Goal: Transaction & Acquisition: Purchase product/service

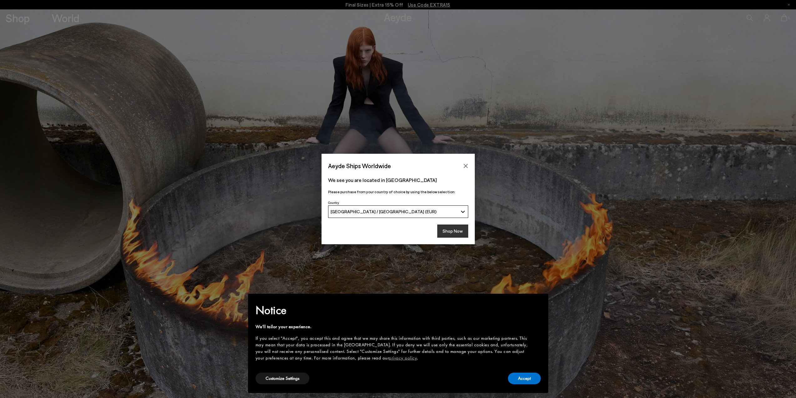
click at [458, 230] on button "Shop Now" at bounding box center [452, 230] width 31 height 13
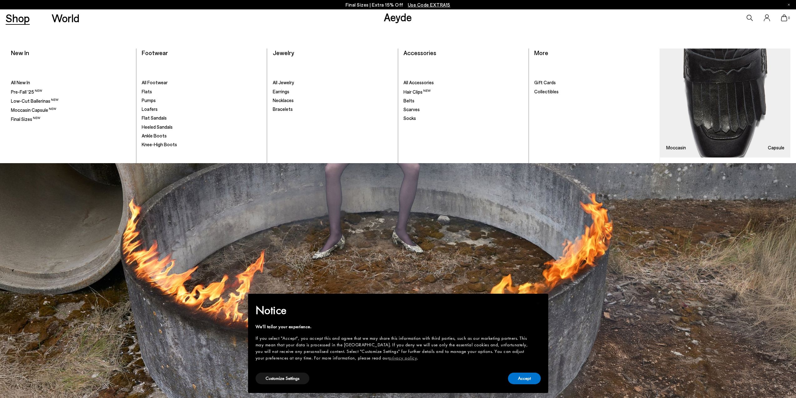
click at [15, 18] on link "Shop" at bounding box center [18, 18] width 24 height 11
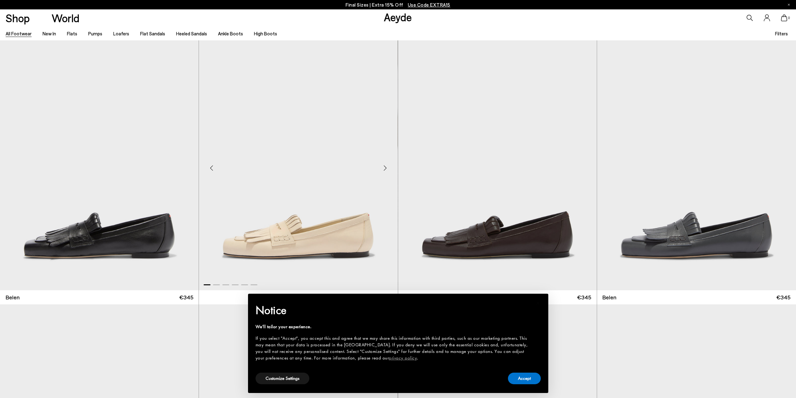
scroll to position [282, 0]
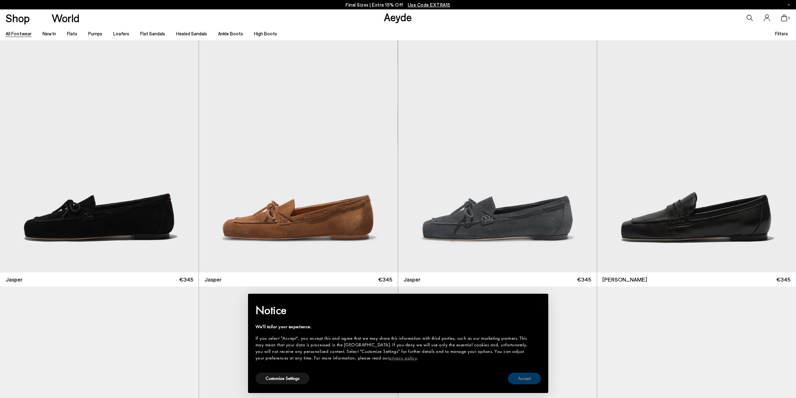
click at [528, 381] on button "Accept" at bounding box center [524, 378] width 33 height 12
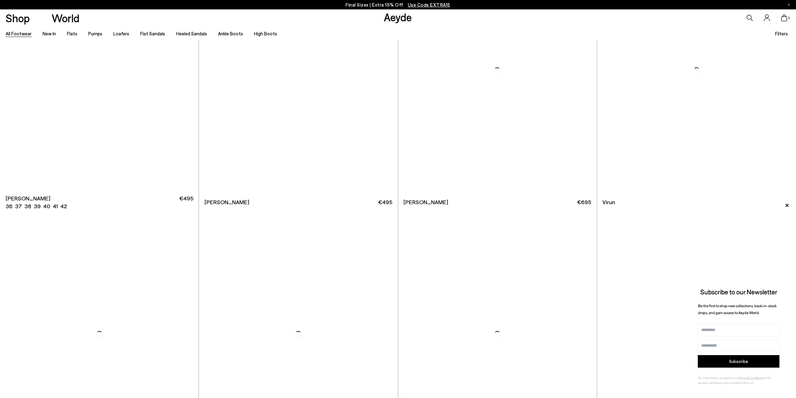
scroll to position [3291, 0]
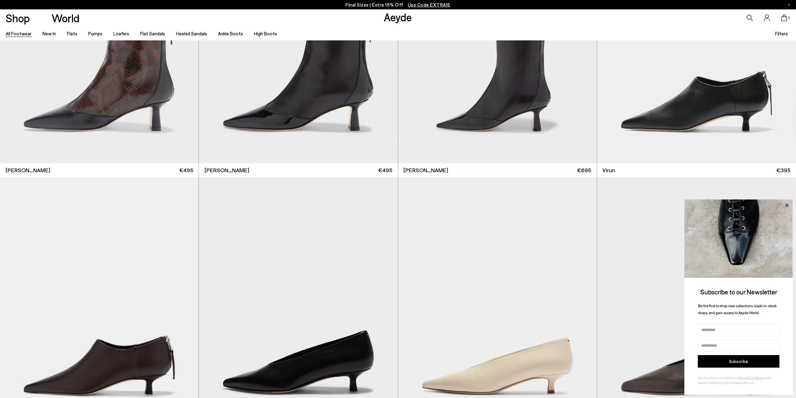
click at [784, 204] on icon at bounding box center [787, 205] width 8 height 8
click at [786, 206] on icon at bounding box center [787, 204] width 3 height 3
